Goal: Browse casually

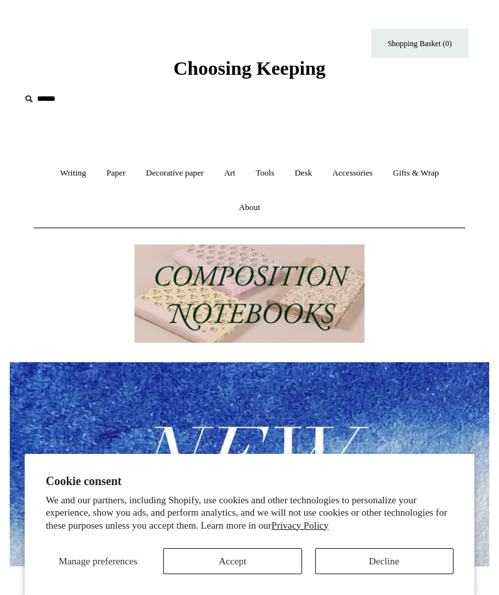
click at [390, 556] on button "Decline" at bounding box center [384, 561] width 138 height 26
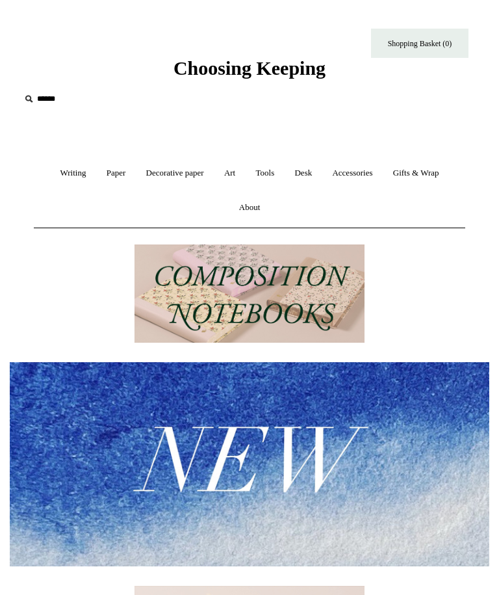
click at [167, 176] on link "Decorative paper +" at bounding box center [175, 173] width 76 height 34
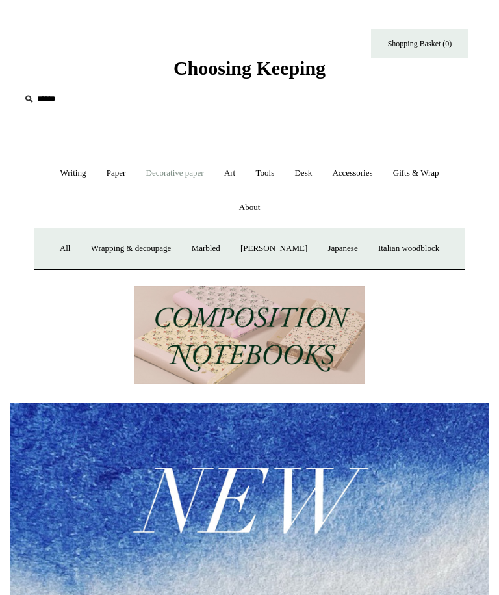
click at [132, 246] on link "Wrapping & decoupage" at bounding box center [131, 248] width 99 height 34
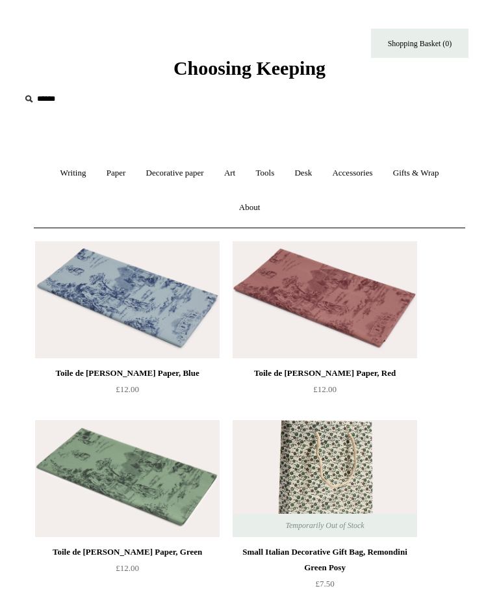
click at [108, 171] on link "Paper +" at bounding box center [117, 173] width 38 height 34
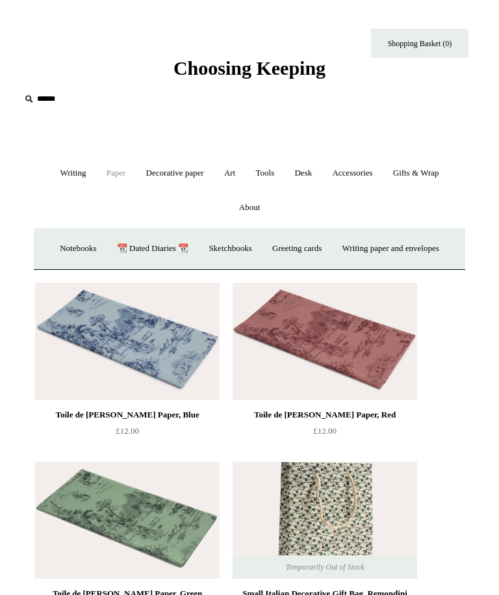
click at [107, 180] on link "Paper -" at bounding box center [117, 173] width 38 height 34
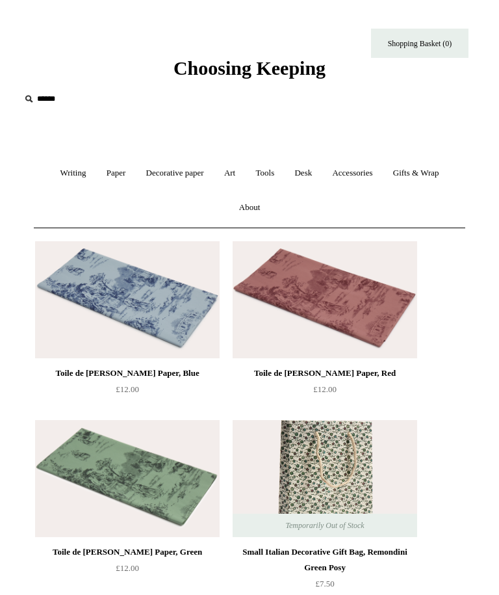
click at [230, 180] on link "Art +" at bounding box center [229, 173] width 29 height 34
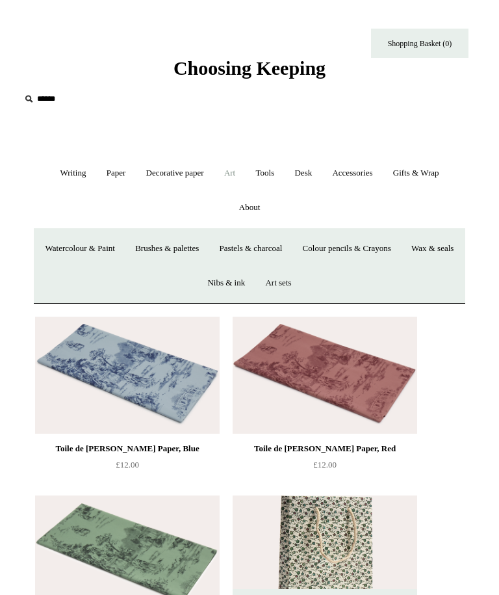
click at [107, 177] on link "Paper +" at bounding box center [117, 173] width 38 height 34
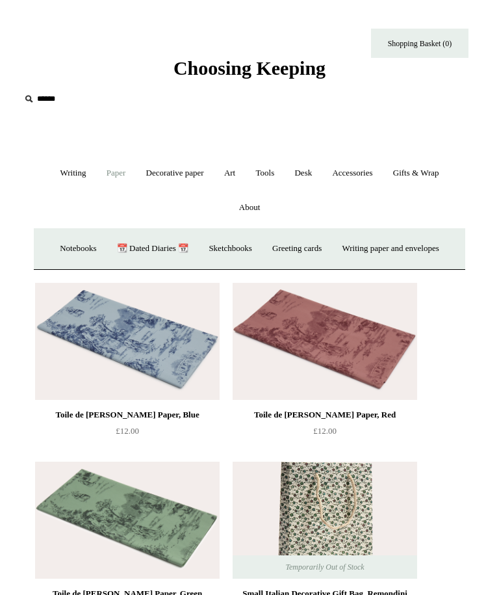
click at [233, 172] on link "Art +" at bounding box center [229, 173] width 29 height 34
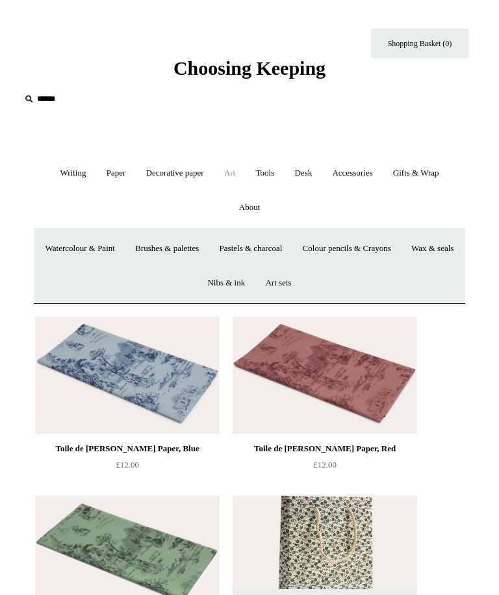
click at [389, 242] on link "Colour pencils & Crayons" at bounding box center [347, 248] width 107 height 34
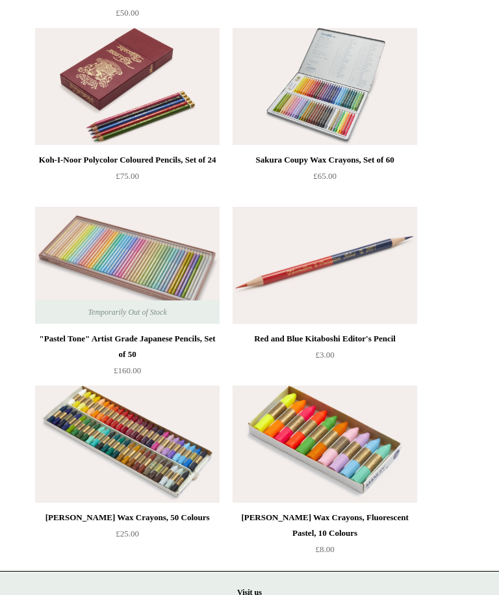
scroll to position [571, 0]
click at [182, 470] on img at bounding box center [127, 443] width 185 height 117
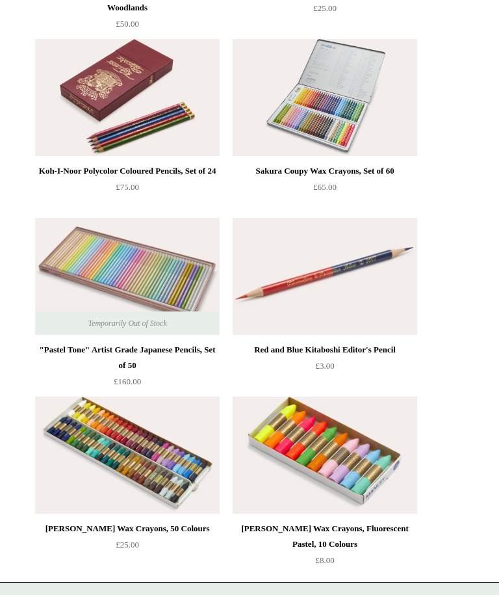
scroll to position [559, 0]
click at [342, 125] on img at bounding box center [325, 98] width 185 height 117
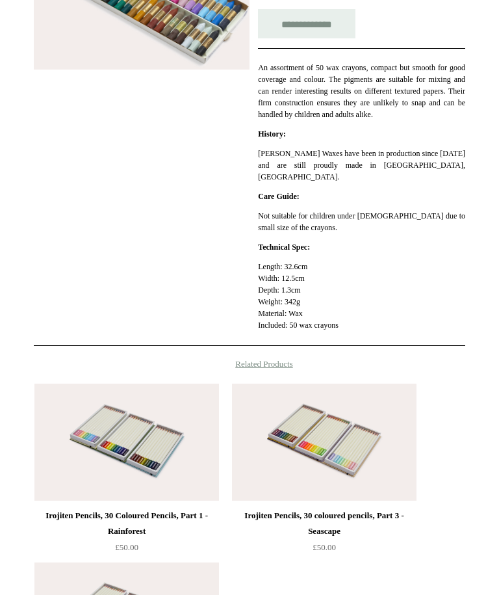
scroll to position [361, 0]
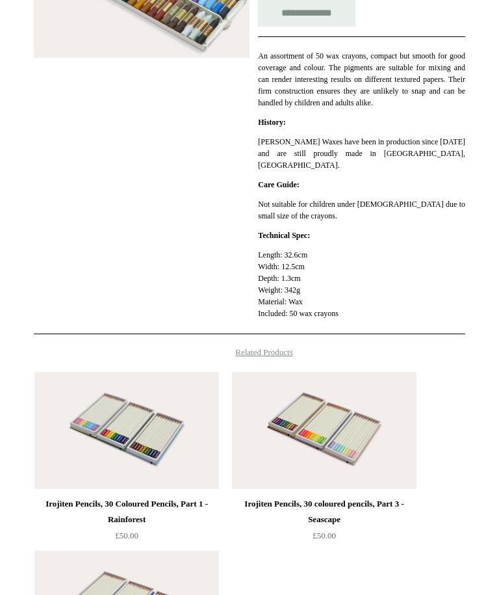
click at [377, 456] on img at bounding box center [324, 430] width 185 height 117
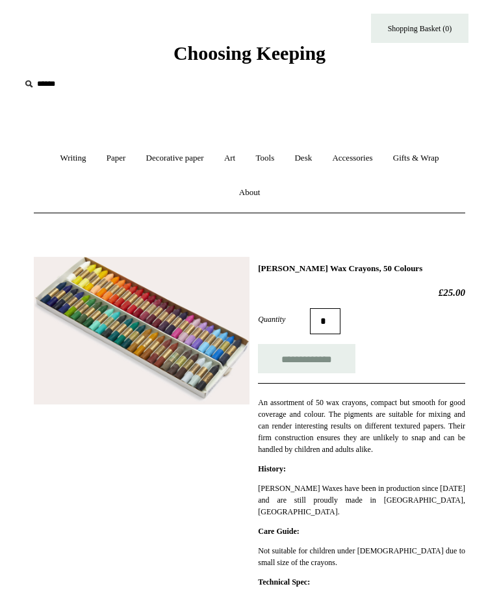
scroll to position [0, 0]
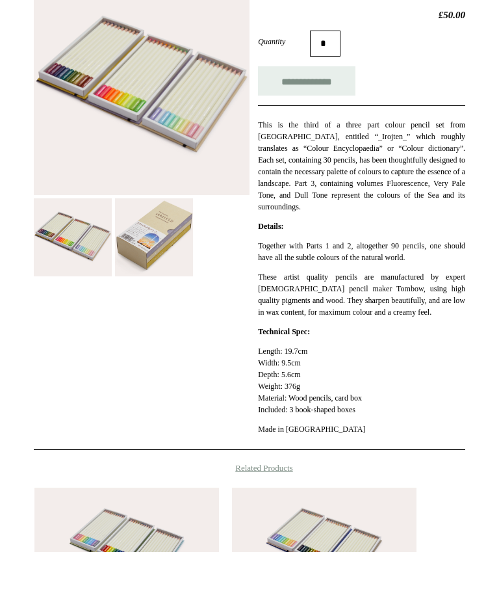
scroll to position [293, 0]
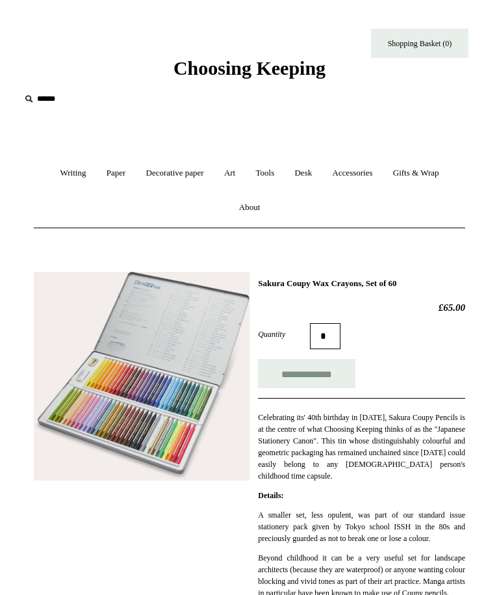
click at [233, 179] on link "Art +" at bounding box center [229, 173] width 29 height 34
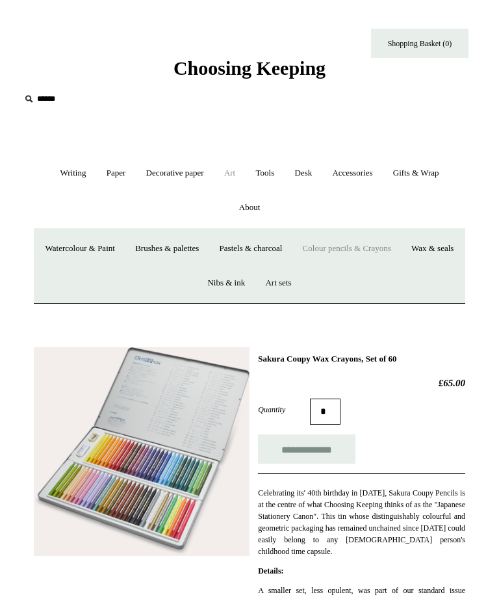
click at [402, 266] on link "Wax & seals" at bounding box center [432, 248] width 60 height 34
click at [429, 173] on link "Gifts & Wrap +" at bounding box center [416, 173] width 64 height 34
click at [428, 252] on link "Stickers" at bounding box center [406, 248] width 46 height 34
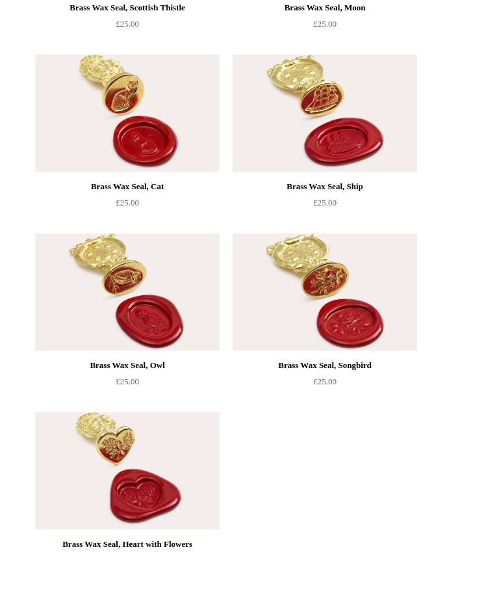
scroll to position [1617, 0]
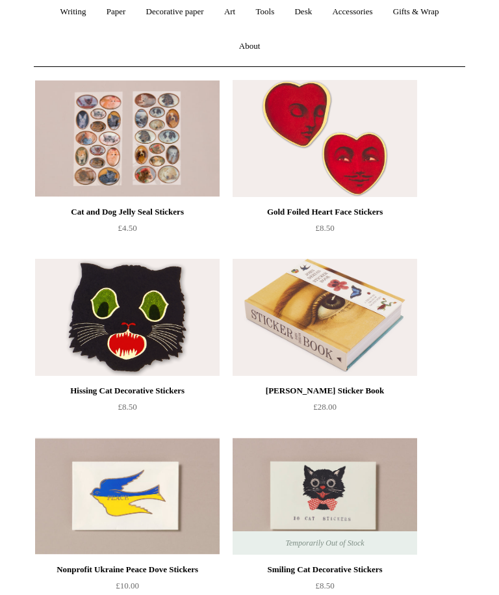
scroll to position [148, 0]
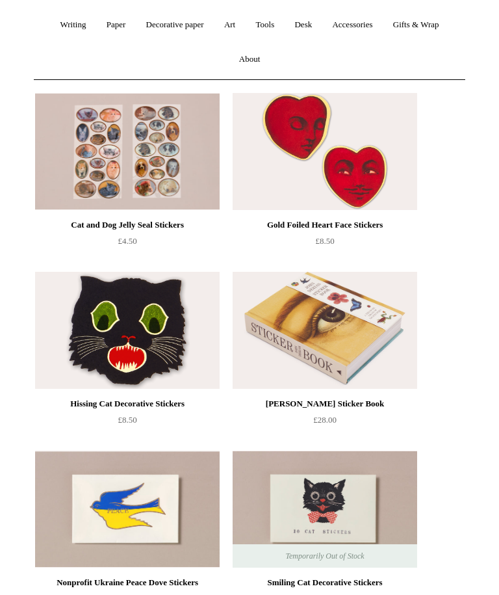
click at [367, 343] on img at bounding box center [325, 330] width 185 height 117
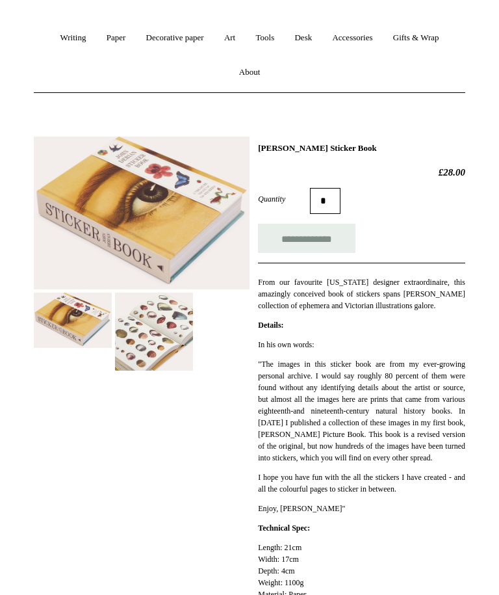
scroll to position [136, 0]
click at [130, 348] on img at bounding box center [154, 331] width 78 height 78
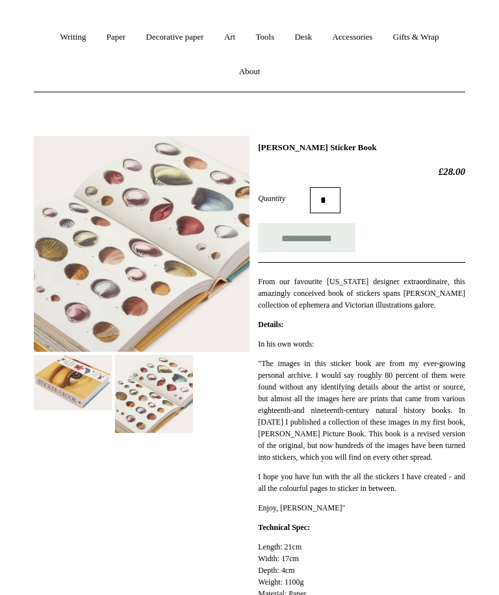
click at [58, 387] on img at bounding box center [73, 382] width 78 height 55
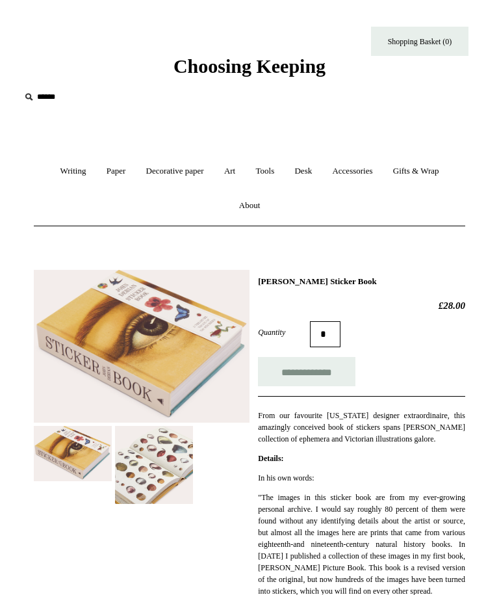
scroll to position [0, 0]
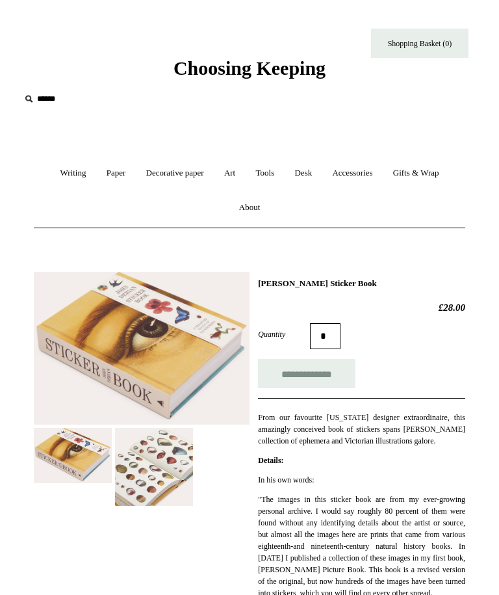
click at [306, 180] on link "Desk +" at bounding box center [303, 173] width 36 height 34
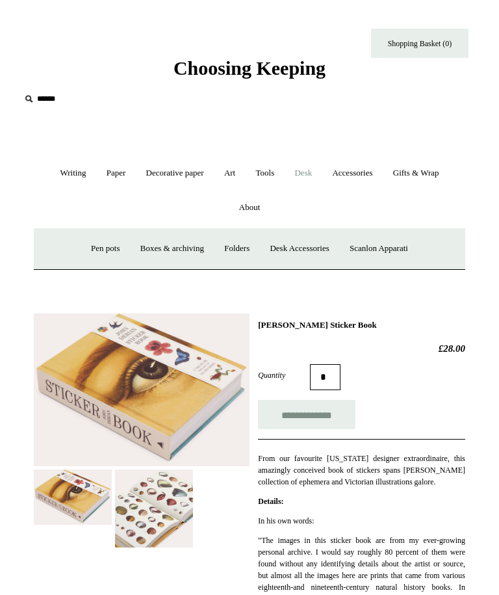
click at [392, 251] on link "Scanlon Apparati" at bounding box center [379, 248] width 77 height 34
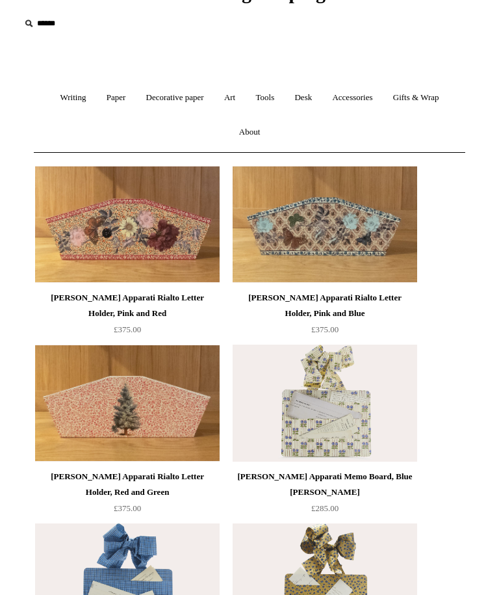
scroll to position [77, 0]
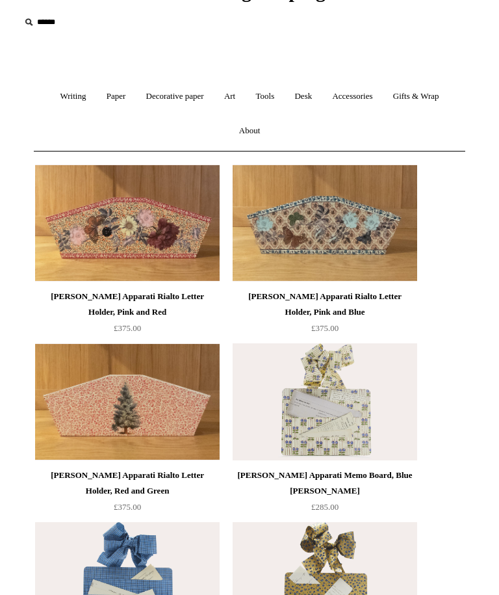
click at [367, 420] on img at bounding box center [325, 401] width 185 height 117
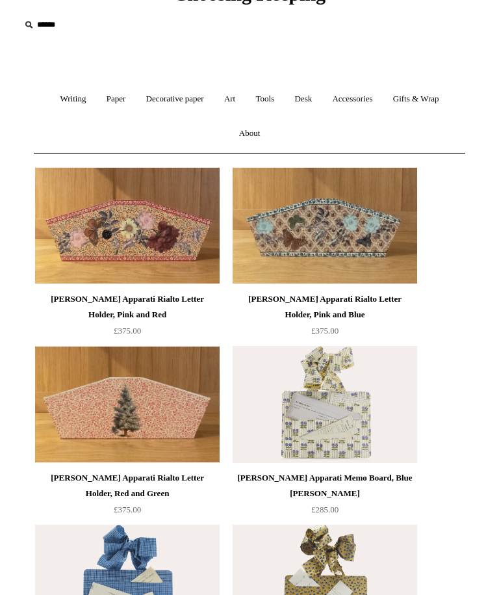
scroll to position [73, 0]
click at [315, 96] on link "Desk +" at bounding box center [303, 100] width 36 height 34
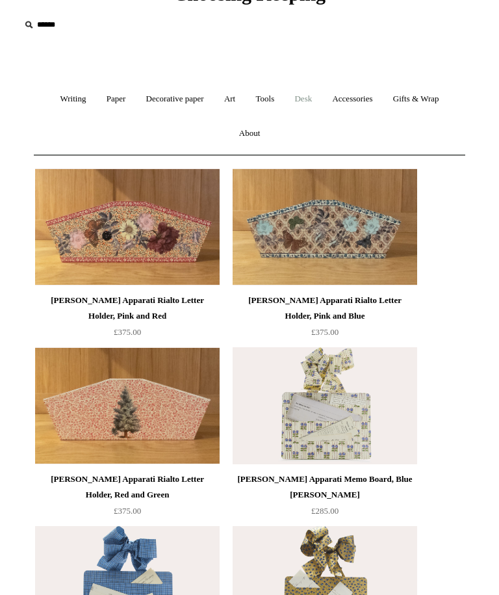
scroll to position [74, 0]
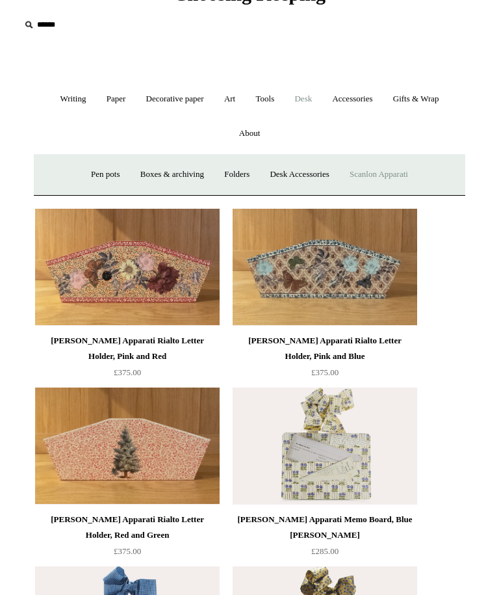
click at [306, 176] on link "Desk Accessories" at bounding box center [299, 174] width 77 height 34
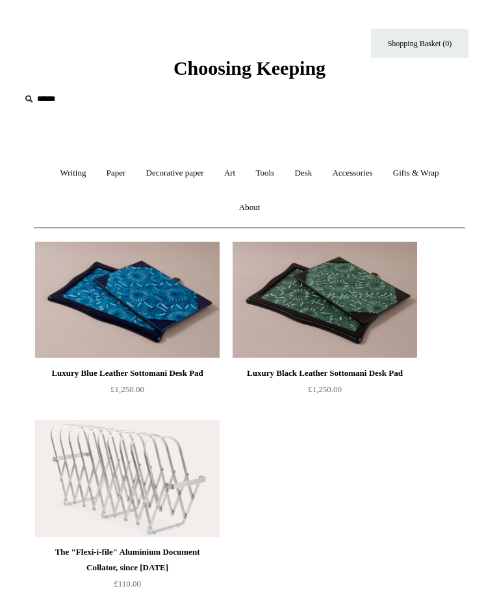
click at [311, 177] on link "Desk +" at bounding box center [303, 173] width 36 height 34
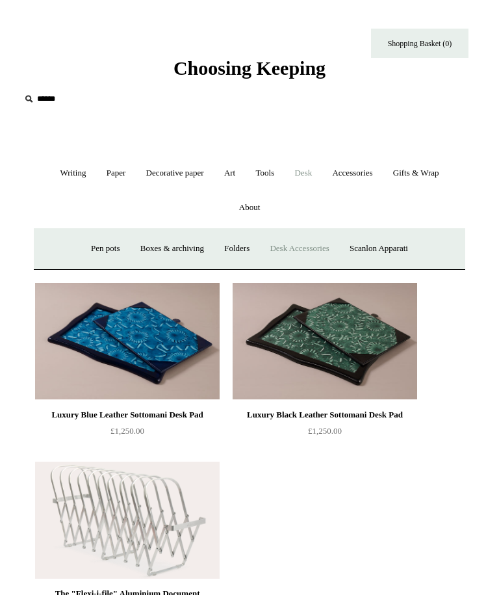
click at [181, 250] on link "Boxes & archiving" at bounding box center [172, 248] width 82 height 34
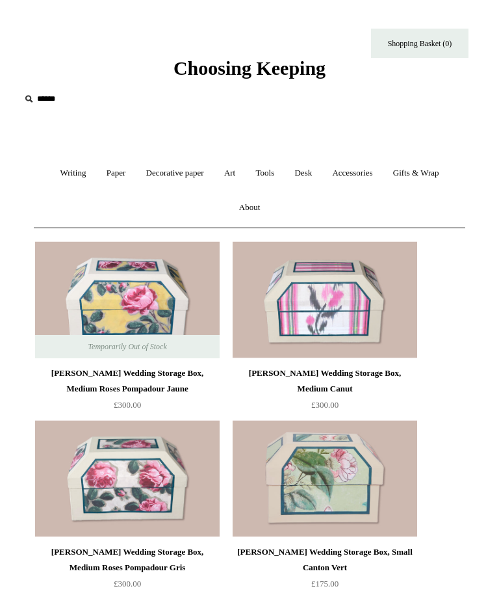
click at [171, 166] on link "Decorative paper +" at bounding box center [175, 173] width 76 height 34
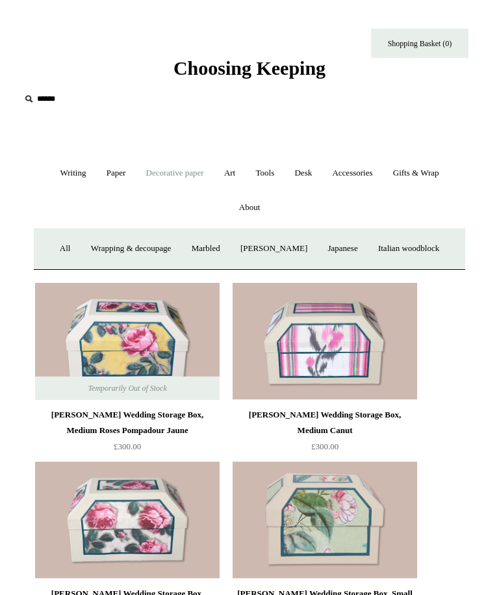
click at [358, 248] on link "Japanese" at bounding box center [343, 248] width 48 height 34
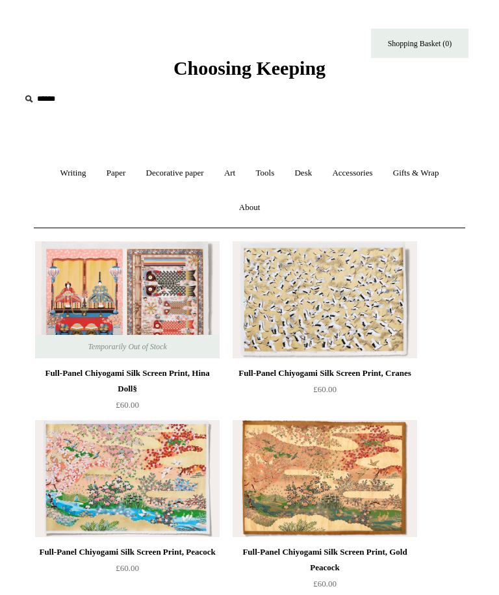
click at [114, 182] on link "Paper +" at bounding box center [117, 173] width 38 height 34
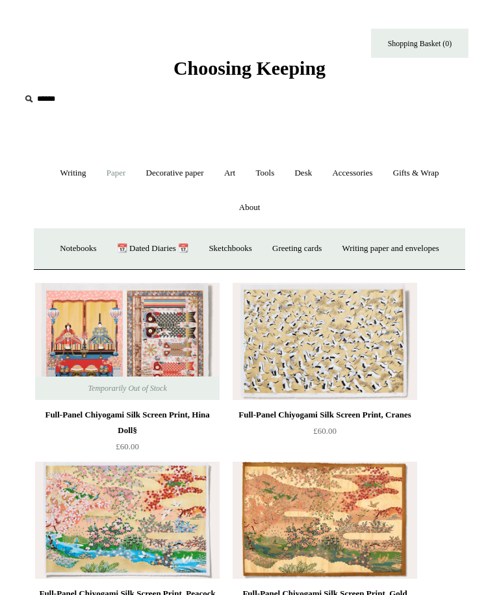
click at [245, 253] on link "Sketchbooks +" at bounding box center [230, 248] width 61 height 34
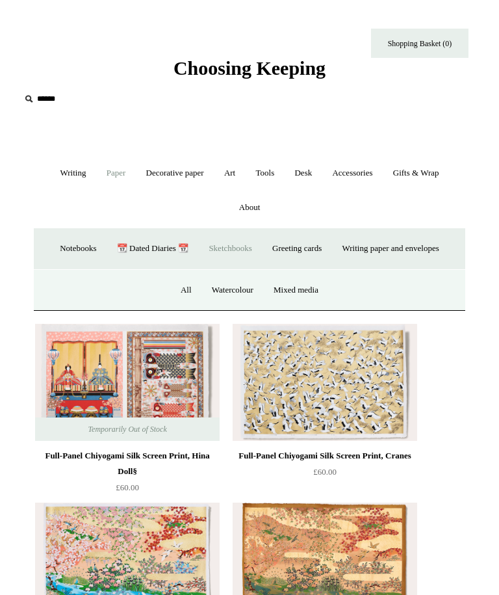
click at [322, 294] on link "Mixed media" at bounding box center [296, 290] width 63 height 34
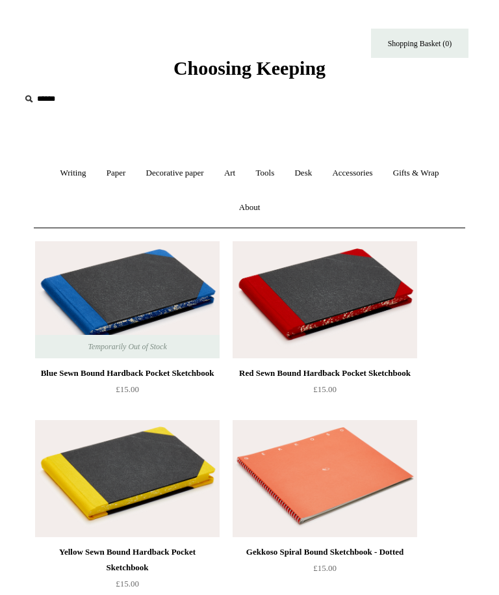
click at [363, 178] on link "Accessories +" at bounding box center [352, 173] width 59 height 34
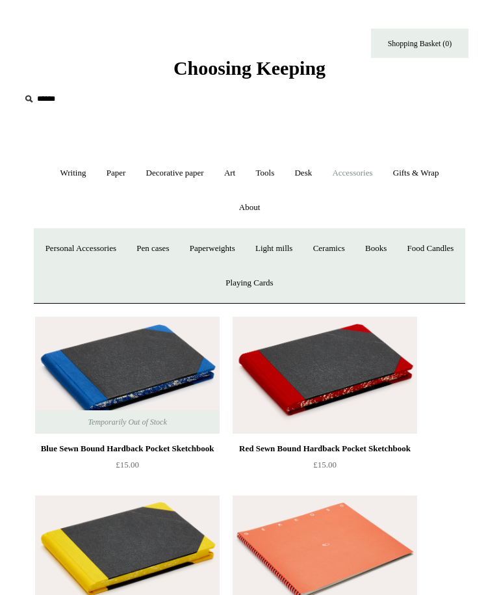
click at [398, 266] on link "Food Candles" at bounding box center [430, 248] width 65 height 34
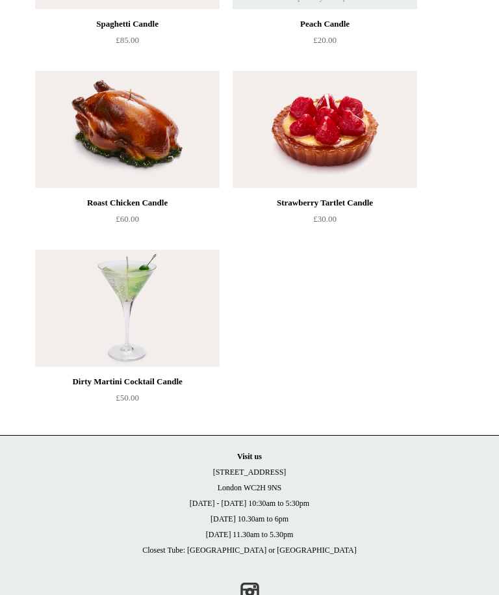
scroll to position [527, 0]
